Goal: Transaction & Acquisition: Purchase product/service

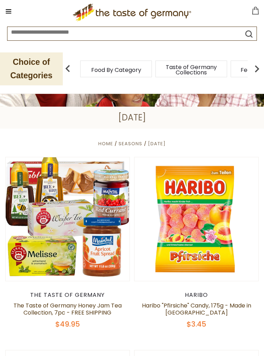
click at [124, 73] on span "Food By Category" at bounding box center [116, 69] width 50 height 5
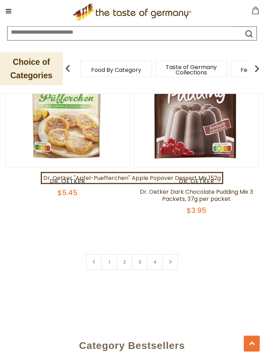
scroll to position [3358, 0]
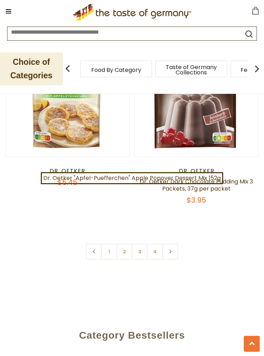
click at [153, 255] on link "4" at bounding box center [155, 252] width 16 height 16
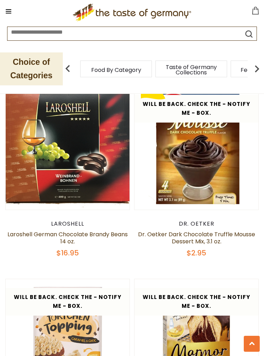
scroll to position [0, 0]
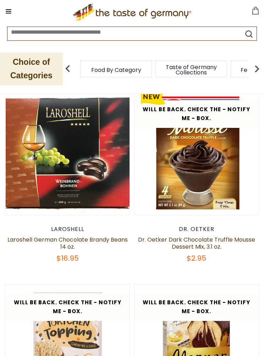
click at [163, 73] on span "Taste of Germany Collections" at bounding box center [191, 70] width 57 height 11
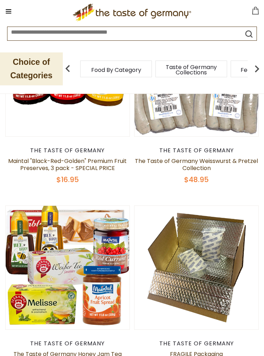
scroll to position [92, 0]
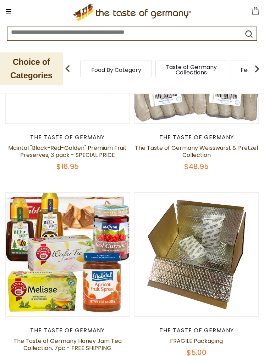
click at [217, 113] on img at bounding box center [196, 62] width 124 height 124
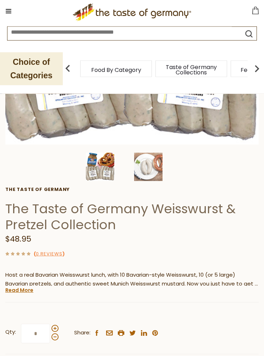
scroll to position [196, 0]
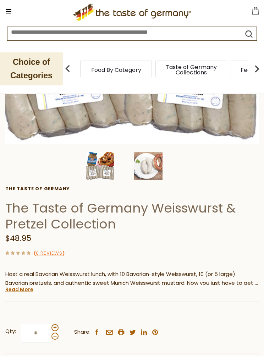
click at [21, 291] on link "Read More" at bounding box center [19, 289] width 28 height 7
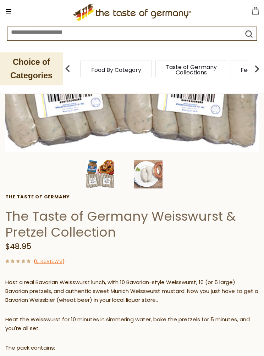
scroll to position [184, 0]
